Goal: Task Accomplishment & Management: Use online tool/utility

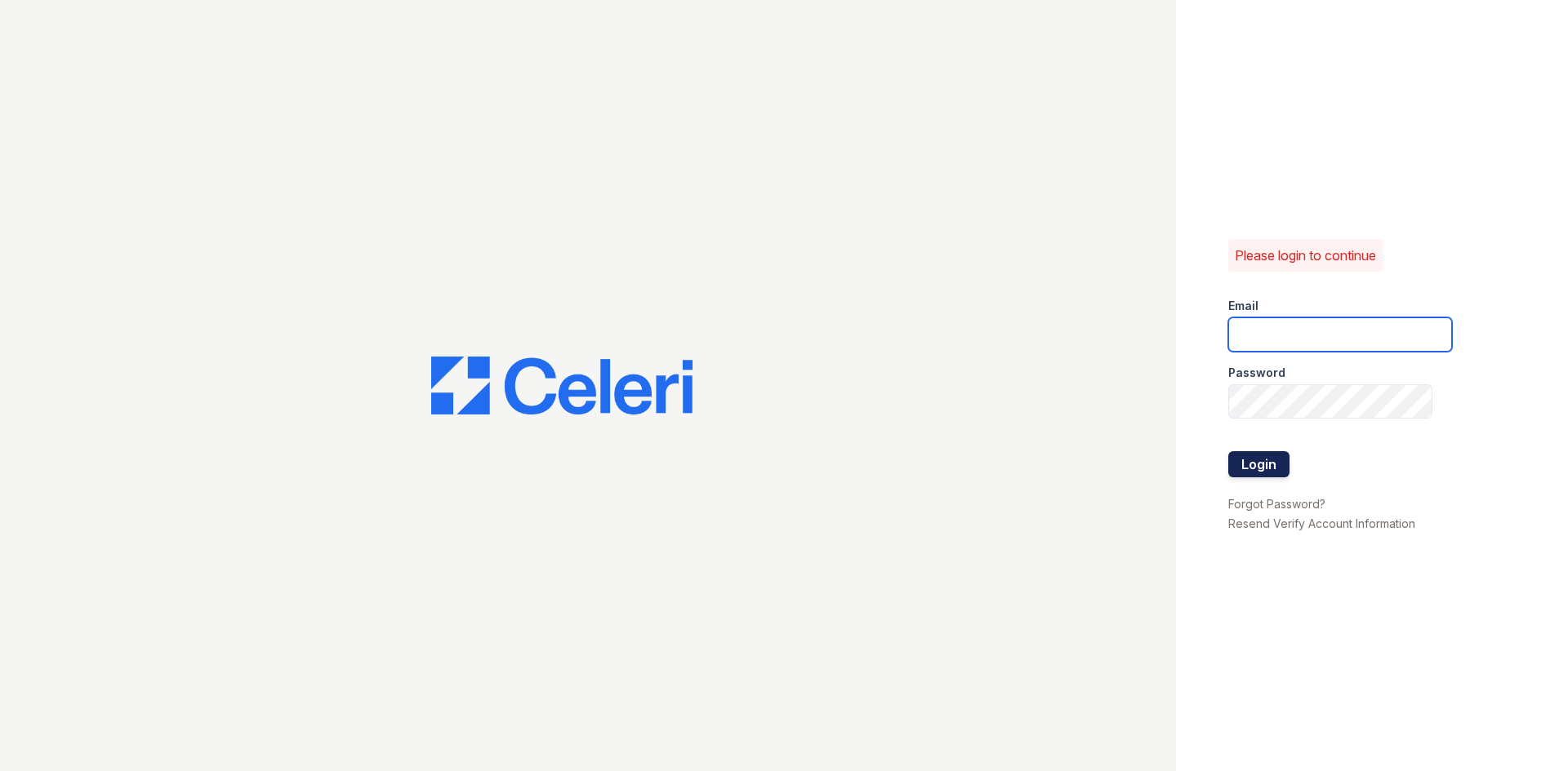
type input "[EMAIL_ADDRESS][DOMAIN_NAME]"
click at [1266, 465] on button "Login" at bounding box center [1258, 465] width 61 height 26
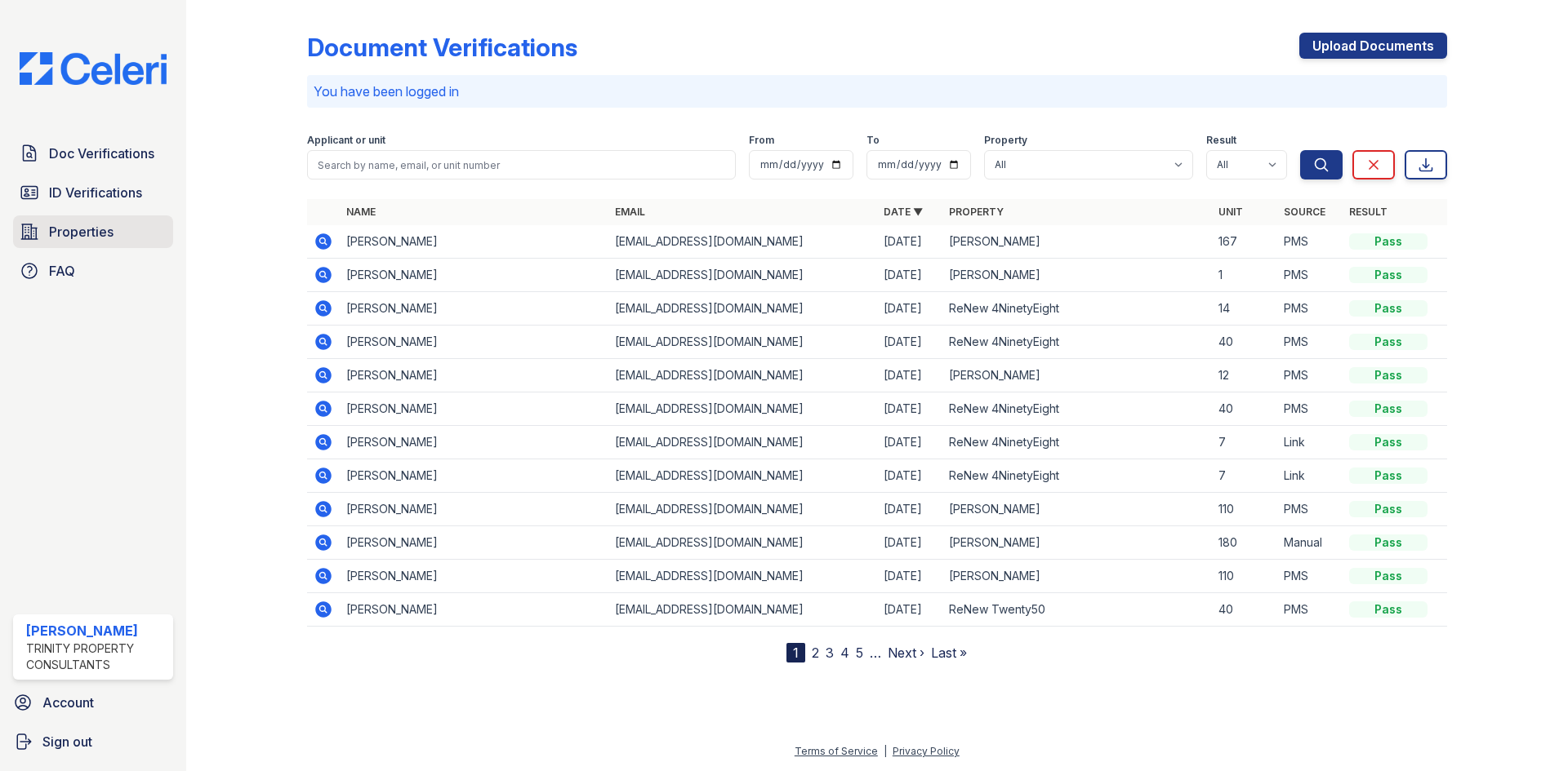
click at [121, 236] on link "Properties" at bounding box center [93, 231] width 160 height 33
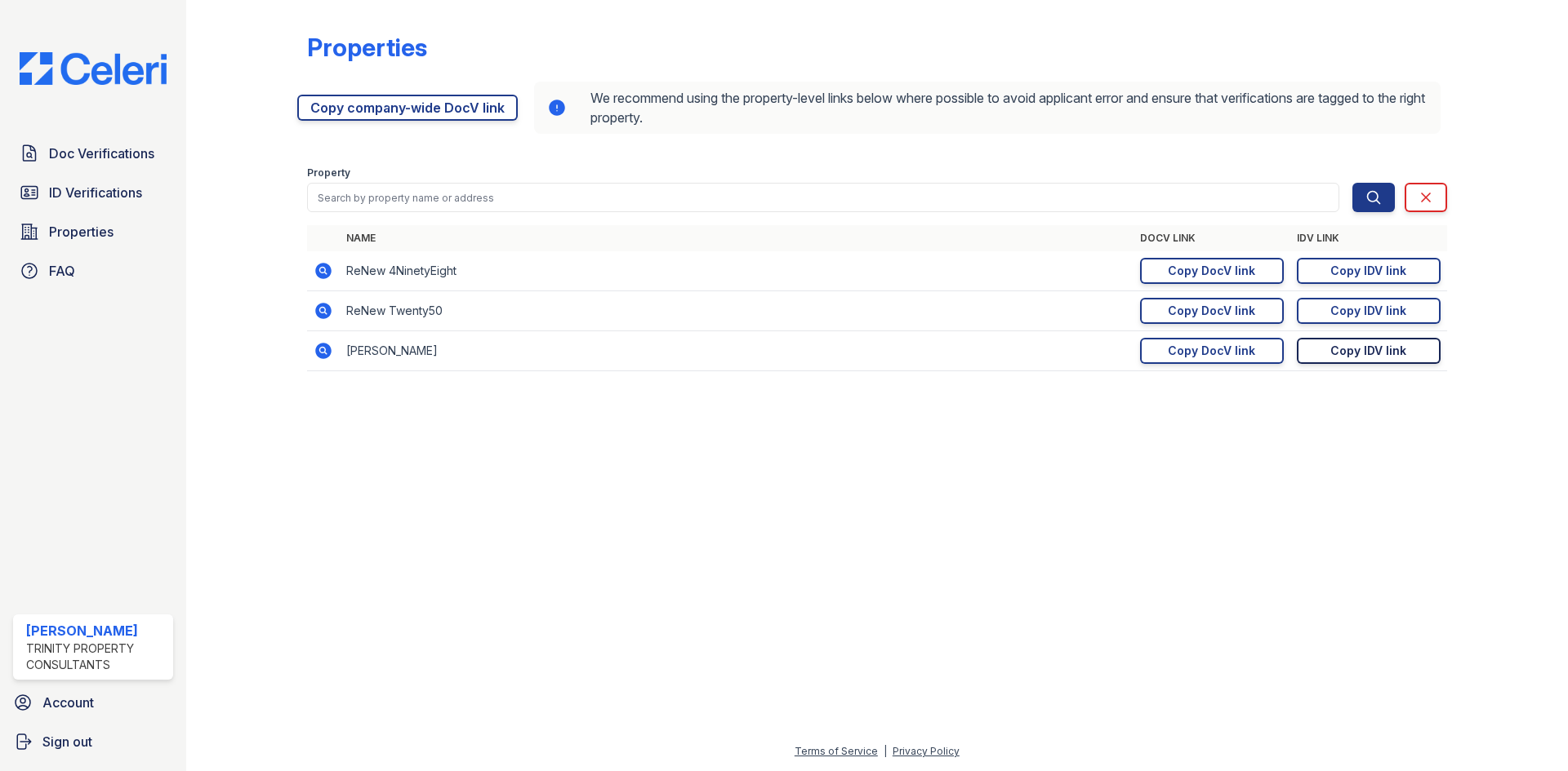
click at [1360, 347] on div "Copy IDV link" at bounding box center [1368, 350] width 76 height 16
